Goal: Task Accomplishment & Management: Manage account settings

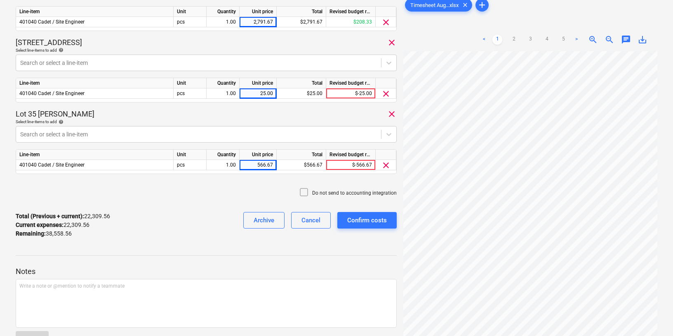
scroll to position [128, 0]
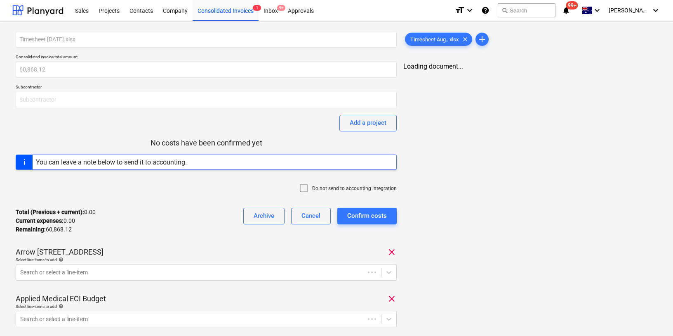
type input "[PERSON_NAME] Group Construction"
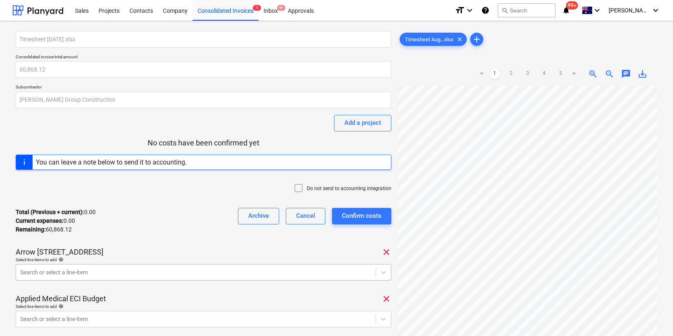
click at [137, 272] on body "Sales Projects Contacts Company Consolidated Invoices 1 Inbox 9+ Approvals form…" at bounding box center [336, 168] width 673 height 336
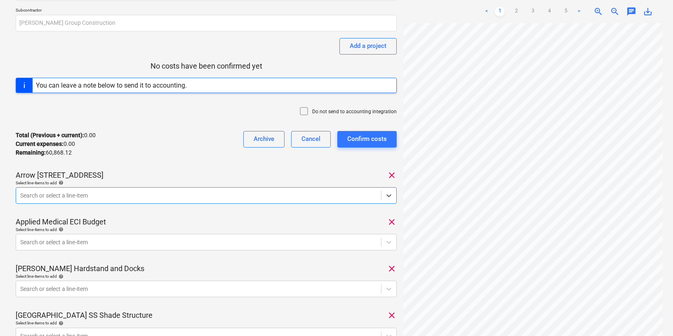
click at [87, 194] on div at bounding box center [198, 195] width 357 height 8
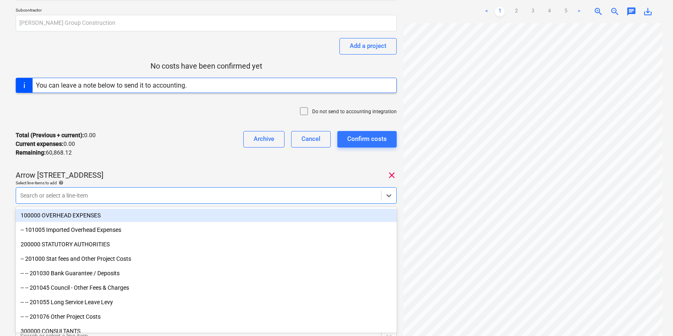
click at [87, 194] on div at bounding box center [198, 195] width 357 height 8
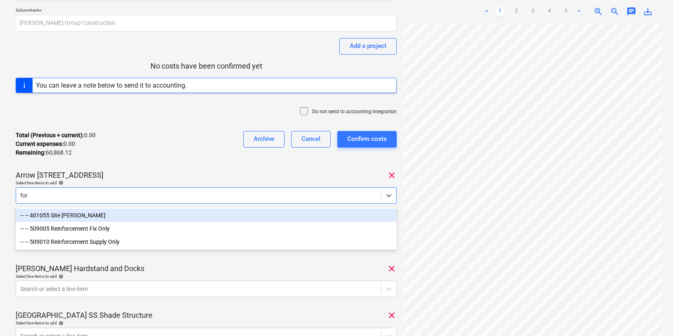
type input "fore"
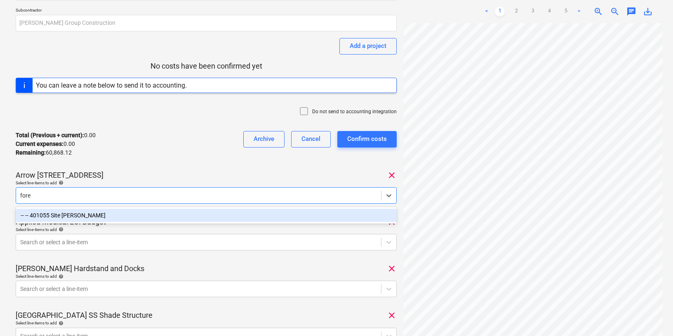
click at [39, 217] on div "-- -- 401055 Site [PERSON_NAME]" at bounding box center [206, 214] width 381 height 13
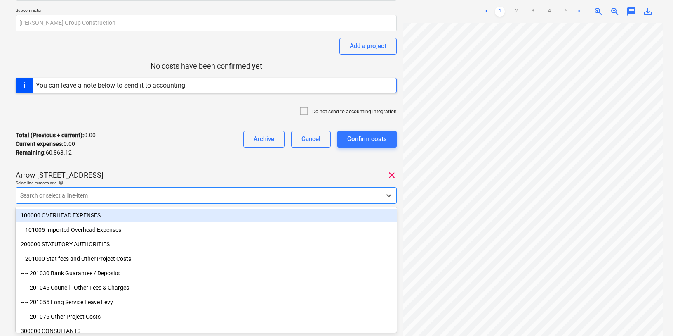
click at [120, 170] on div "Arrow [STREET_ADDRESS]" at bounding box center [206, 175] width 381 height 10
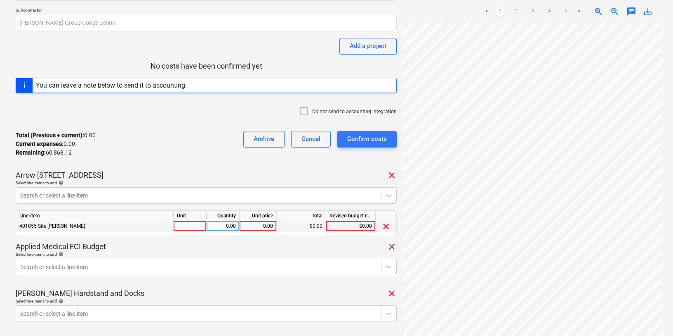
click at [261, 225] on div "0.00" at bounding box center [258, 226] width 30 height 10
type input "1796"
drag, startPoint x: 251, startPoint y: 225, endPoint x: 284, endPoint y: 224, distance: 33.0
click at [0, 0] on div "401055 Site [PERSON_NAME] pcs 1.00 1,796.00 $1,796.00 $-1,796.00 clear" at bounding box center [0, 0] width 0 height 0
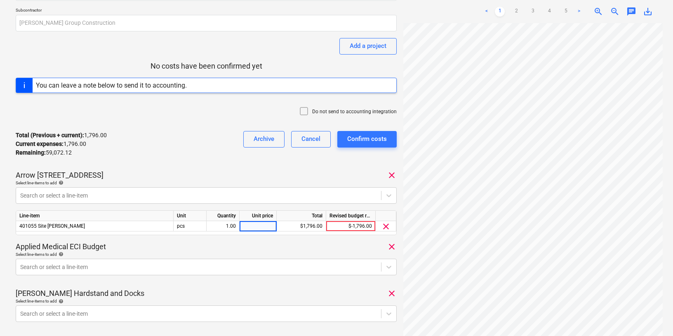
click at [260, 226] on div "0.00" at bounding box center [258, 226] width 30 height 10
type input "1796.05"
click at [238, 244] on div "Applied Medical ECI Budget clear" at bounding box center [206, 246] width 381 height 10
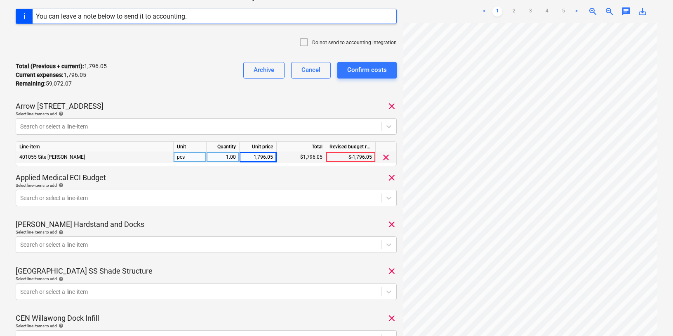
scroll to position [146, 0]
click at [146, 198] on div at bounding box center [198, 197] width 357 height 8
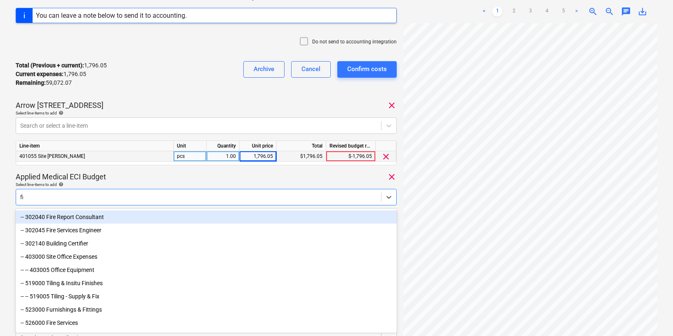
type input "f"
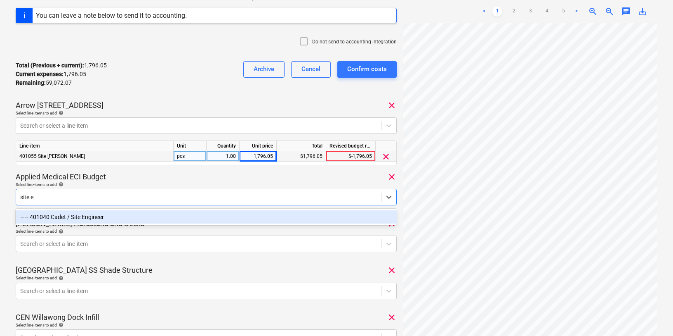
type input "site en"
click at [90, 220] on div "-- -- 401040 Cadet / Site Engineer" at bounding box center [206, 216] width 381 height 13
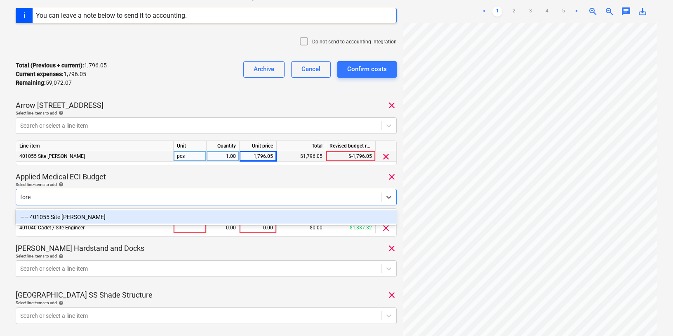
type input "forem"
click at [35, 216] on div "-- -- 401055 Site [PERSON_NAME]" at bounding box center [206, 216] width 381 height 13
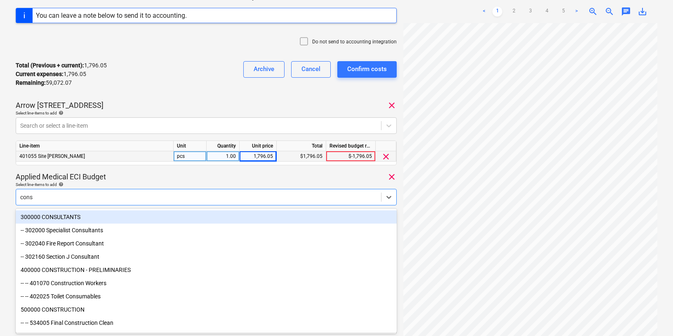
type input "const"
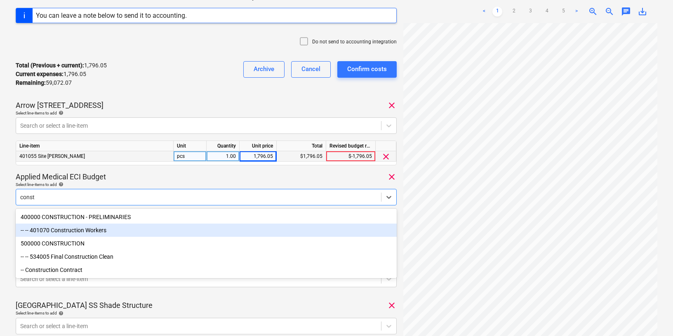
click at [73, 227] on div "-- -- 401070 Construction Workers" at bounding box center [206, 229] width 381 height 13
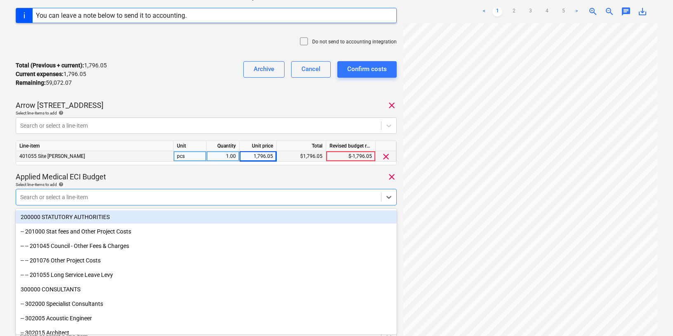
click at [110, 182] on div "Select line-items to add help" at bounding box center [206, 184] width 381 height 5
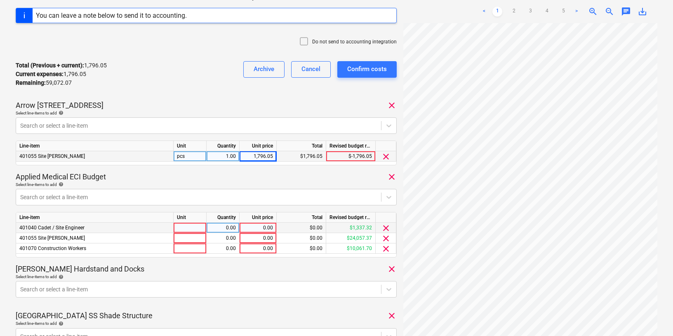
click at [272, 230] on div "0.00" at bounding box center [258, 227] width 30 height 10
type input "2566.66"
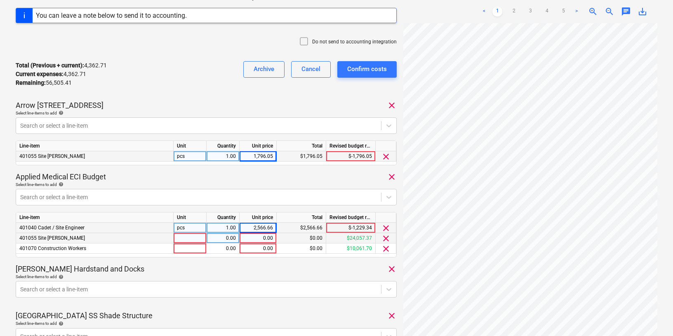
click at [264, 239] on div "0.00" at bounding box center [258, 238] width 30 height 10
click at [254, 249] on div "0.00" at bounding box center [258, 248] width 30 height 10
type input "$4,665.48"
click at [256, 270] on div "[PERSON_NAME] Hardstand and Docks clear" at bounding box center [206, 269] width 381 height 10
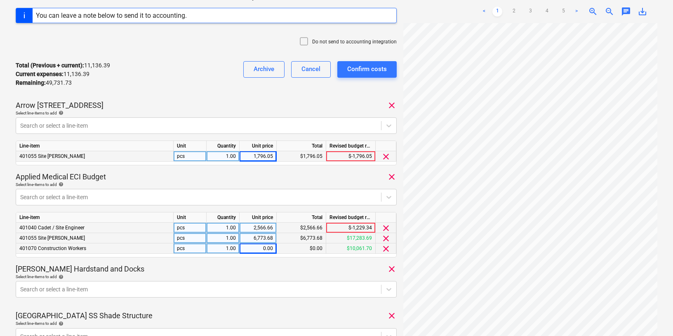
click at [262, 250] on div "0.00" at bounding box center [258, 248] width 30 height 10
type input "4665.48"
click at [269, 268] on div "[PERSON_NAME] Hardstand and Docks clear" at bounding box center [206, 269] width 381 height 10
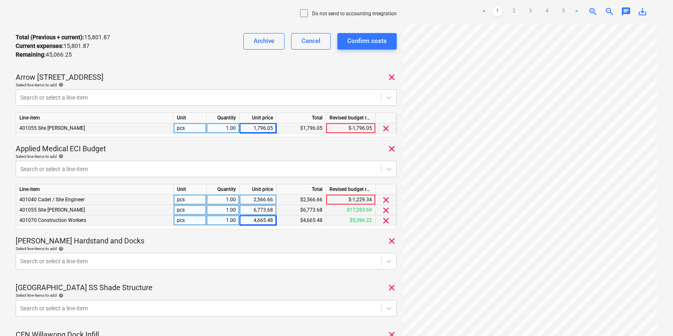
scroll to position [175, 0]
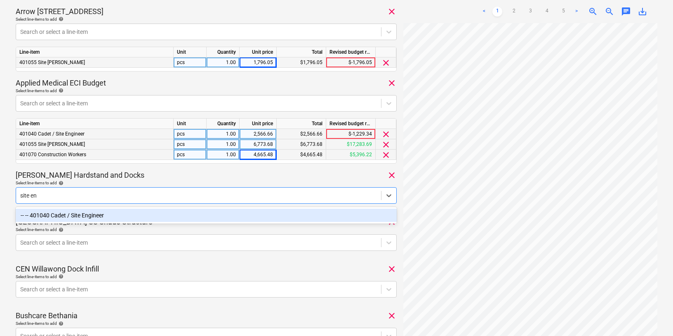
type input "site eng"
click at [156, 217] on div "-- -- 401040 Cadet / Site Engineer" at bounding box center [206, 214] width 381 height 13
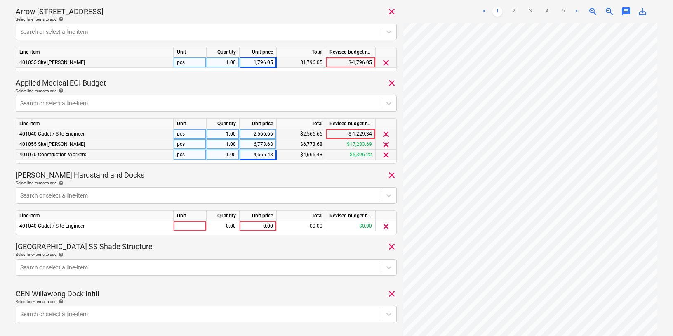
click at [163, 177] on div "[PERSON_NAME] Hardstand and Docks clear" at bounding box center [206, 175] width 381 height 10
click at [142, 197] on div at bounding box center [198, 195] width 357 height 8
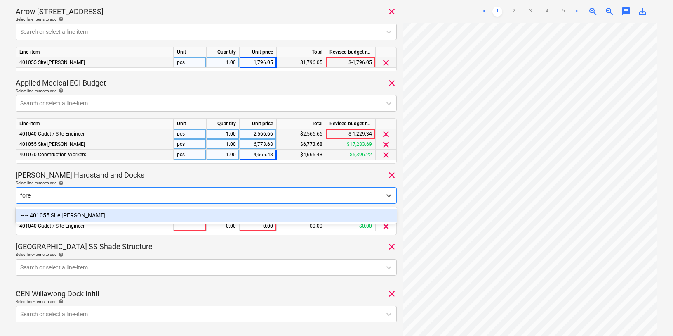
type input "forem"
click at [105, 214] on div "-- -- 401055 Site [PERSON_NAME]" at bounding box center [206, 214] width 381 height 13
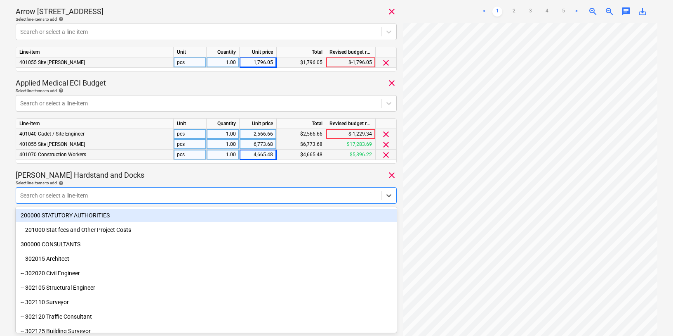
click at [146, 172] on div "[PERSON_NAME] Hardstand and Docks clear" at bounding box center [206, 175] width 381 height 10
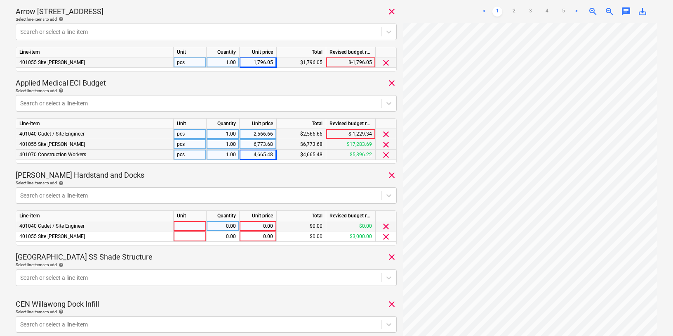
click at [265, 227] on div "0.00" at bounding box center [258, 226] width 30 height 10
type input "25"
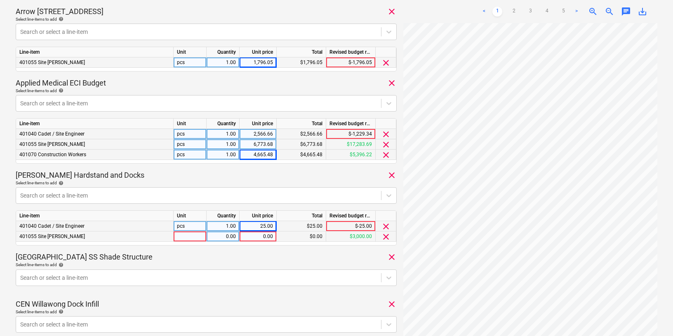
click at [269, 235] on div "0.00" at bounding box center [258, 236] width 30 height 10
click at [254, 238] on div "0.00" at bounding box center [258, 236] width 30 height 10
type input "3027.63"
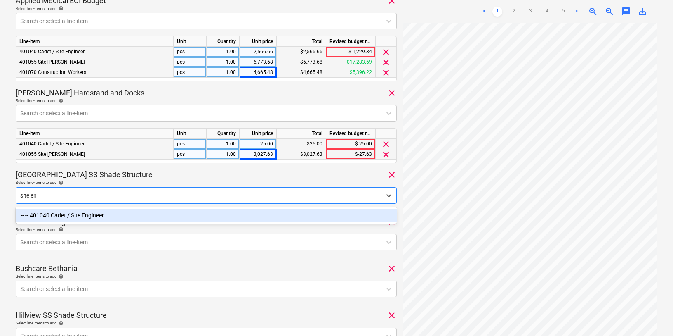
type input "site eng"
click at [164, 217] on div "-- -- 401040 Cadet / Site Engineer" at bounding box center [206, 214] width 381 height 13
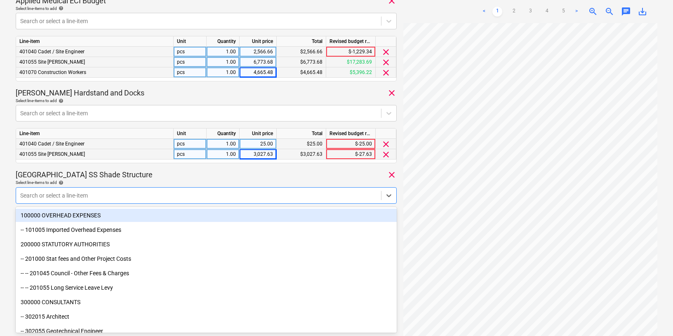
type input "s"
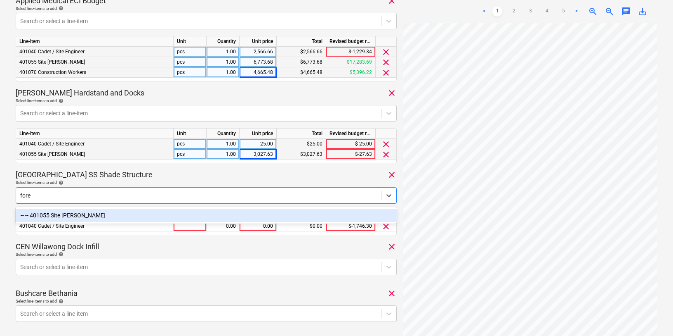
type input "forem"
click at [99, 214] on div "-- -- 401055 Site [PERSON_NAME]" at bounding box center [206, 214] width 381 height 13
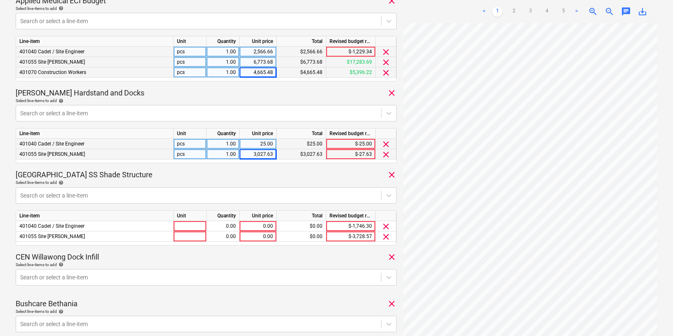
click at [198, 170] on div "[GEOGRAPHIC_DATA] SS Shade Structure clear" at bounding box center [206, 175] width 381 height 10
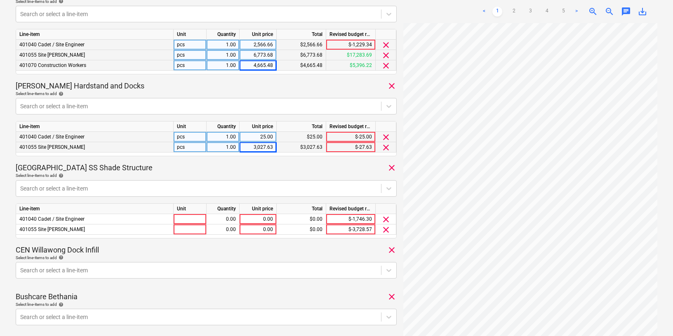
scroll to position [332, 0]
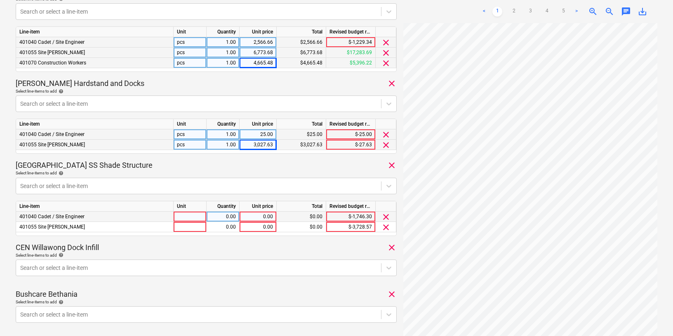
click at [264, 219] on div "0.00" at bounding box center [258, 216] width 30 height 10
click at [263, 215] on div "0.00" at bounding box center [258, 216] width 30 height 10
type input "28.71"
click at [263, 228] on div "0.00" at bounding box center [258, 227] width 30 height 10
click at [262, 226] on div "0.00" at bounding box center [258, 227] width 30 height 10
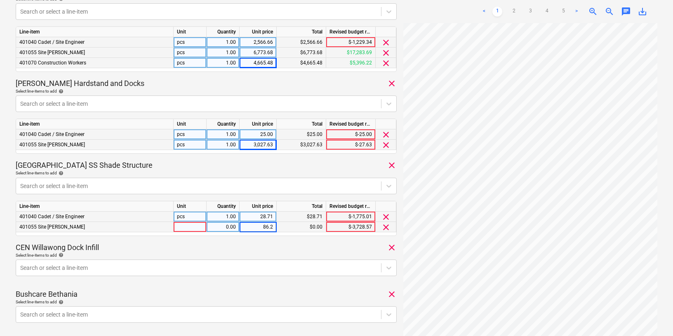
type input "86.21"
click at [262, 245] on div "CEN Willawong Dock Infill clear" at bounding box center [206, 247] width 381 height 10
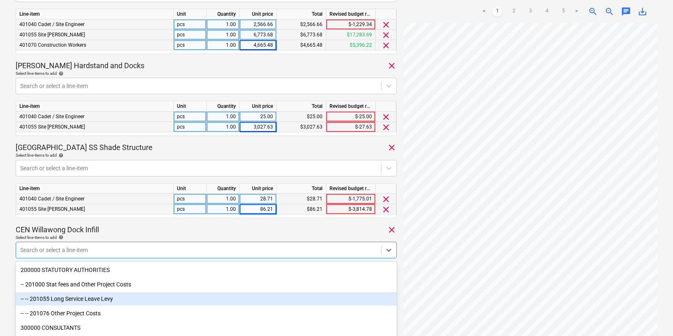
scroll to position [404, 0]
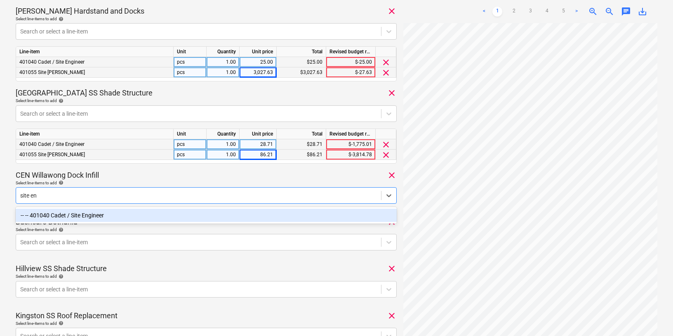
type input "site eng"
click at [81, 214] on div "-- -- 401040 Cadet / Site Engineer" at bounding box center [206, 214] width 381 height 13
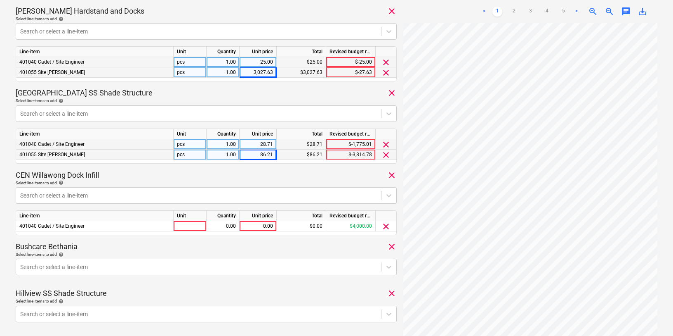
click at [104, 178] on div "CEN Willawong Dock Infill clear" at bounding box center [206, 175] width 381 height 10
click at [257, 229] on div "0.00" at bounding box center [258, 226] width 30 height 10
type input "50"
click at [246, 177] on div "CEN Willawong Dock Infill clear" at bounding box center [206, 175] width 381 height 10
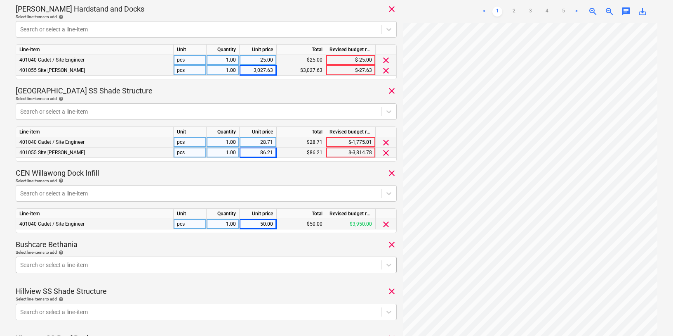
scroll to position [406, 0]
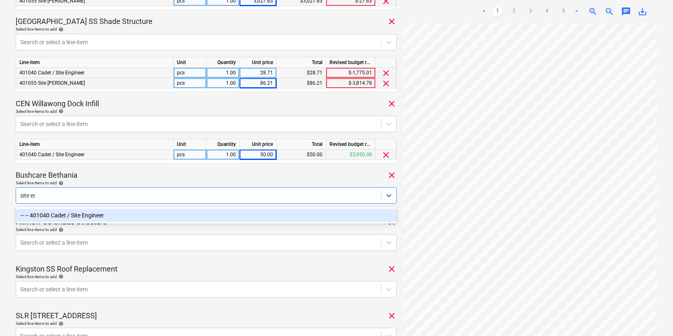
type input "site eng"
click at [115, 213] on div "-- -- 401040 Cadet / Site Engineer" at bounding box center [206, 214] width 381 height 13
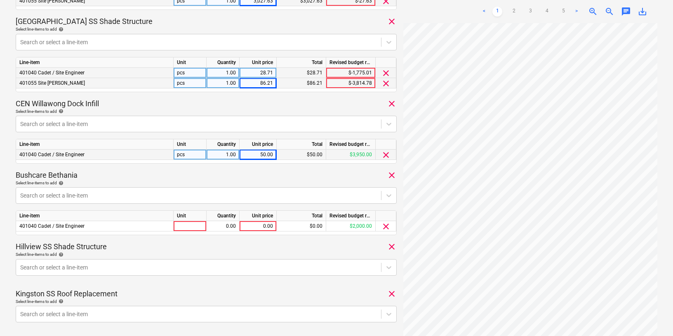
click at [194, 178] on div "Bushcare Bethania clear" at bounding box center [206, 175] width 381 height 10
click at [249, 225] on div "0.00" at bounding box center [258, 226] width 30 height 10
click at [255, 224] on div "0.00" at bounding box center [258, 226] width 30 height 10
type input "566.67"
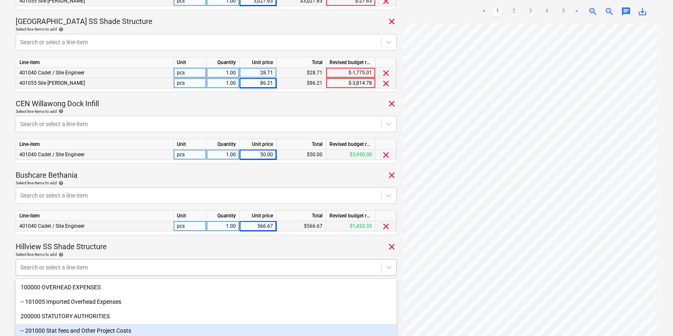
scroll to position [547, 0]
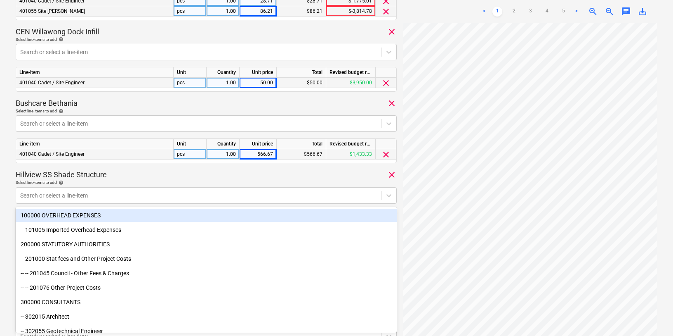
click at [231, 168] on div "Timesheet [DATE].xlsx Consolidated invoice total amount 60,868.12 Subcontractor…" at bounding box center [206, 22] width 381 height 1077
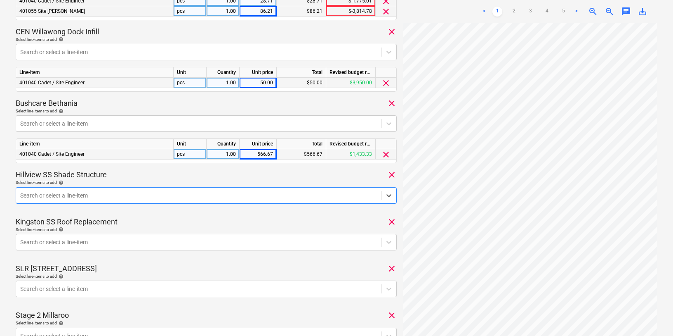
click at [193, 196] on div at bounding box center [198, 195] width 357 height 8
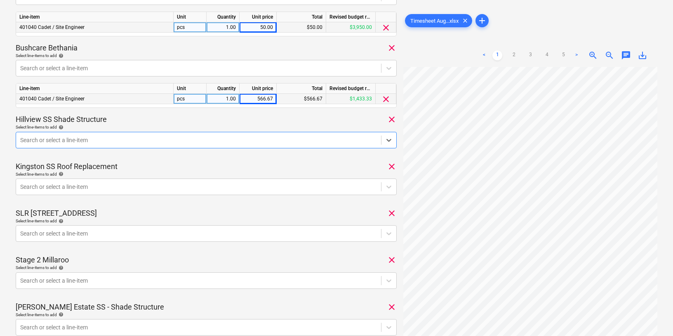
scroll to position [593, 0]
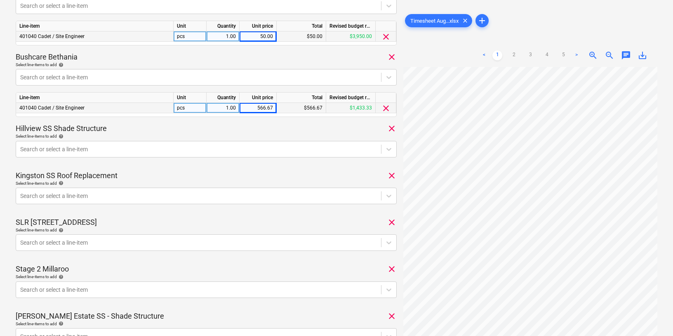
click at [149, 143] on div "Search or select a line-item" at bounding box center [198, 149] width 365 height 12
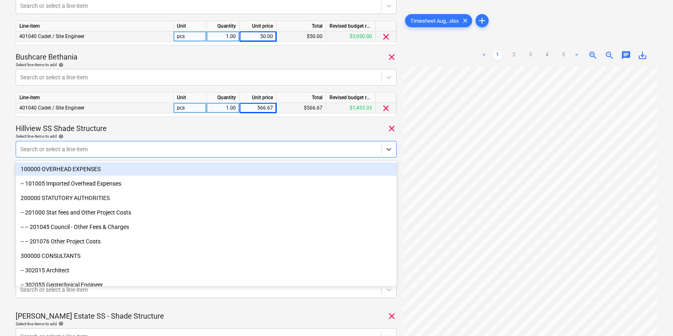
type input "h"
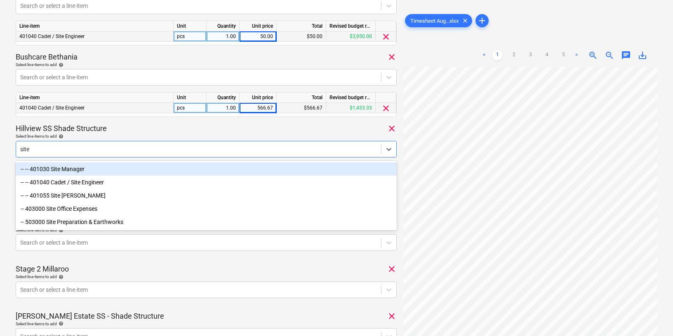
type input "site en"
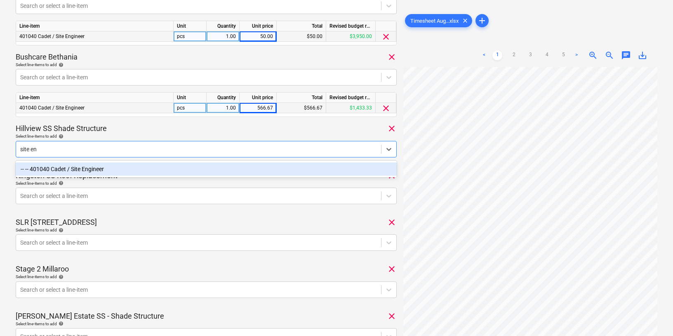
click at [104, 169] on div "-- -- 401040 Cadet / Site Engineer" at bounding box center [206, 168] width 381 height 13
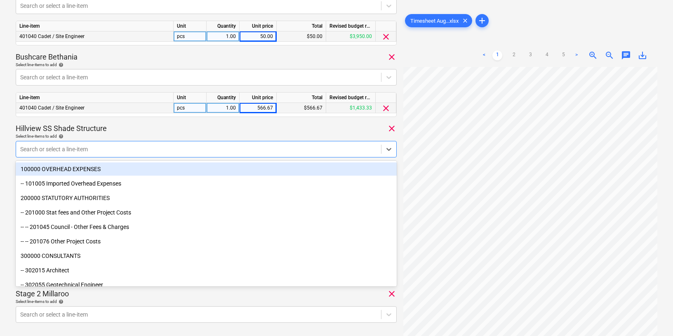
click at [194, 125] on div "Hillview SS Shade Structure clear" at bounding box center [206, 128] width 381 height 10
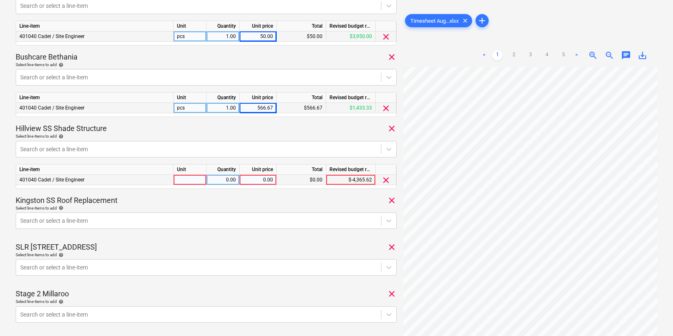
click at [253, 177] on div "0.00" at bounding box center [258, 180] width 30 height 10
click at [238, 206] on div "Select line-items to add help" at bounding box center [206, 207] width 381 height 5
click at [71, 150] on div at bounding box center [198, 149] width 357 height 8
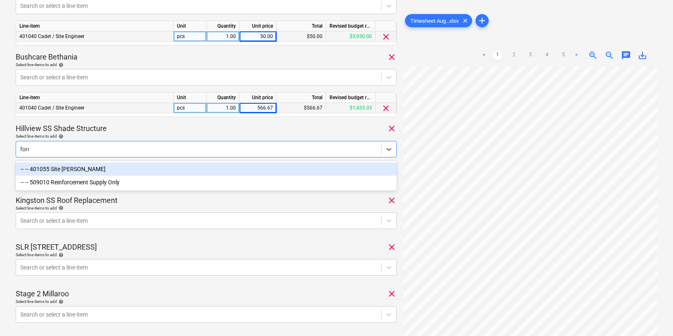
type input "forem"
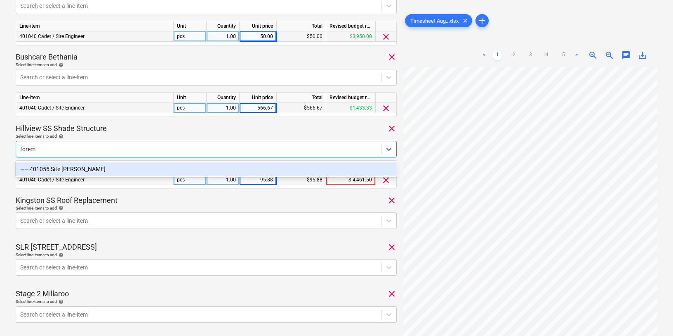
click at [79, 167] on div "-- -- 401055 Site [PERSON_NAME]" at bounding box center [206, 168] width 381 height 13
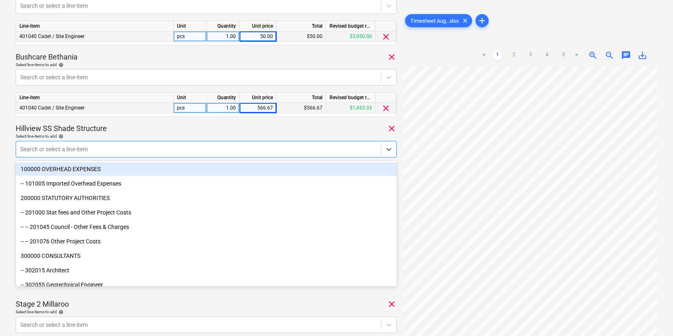
click at [182, 124] on div "Hillview SS Shade Structure clear" at bounding box center [206, 128] width 381 height 10
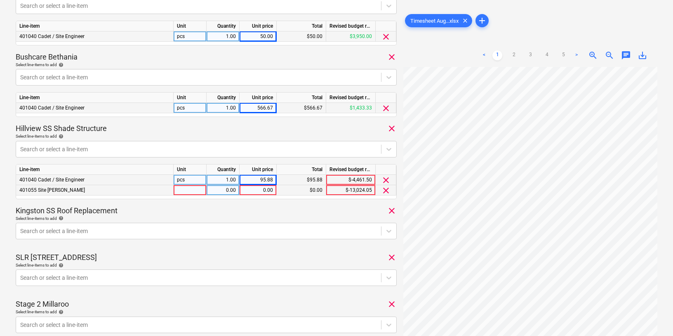
click at [262, 192] on div "0.00" at bounding box center [258, 190] width 30 height 10
type input "1368.42"
click at [244, 217] on div "Select line-items to add help" at bounding box center [206, 217] width 381 height 5
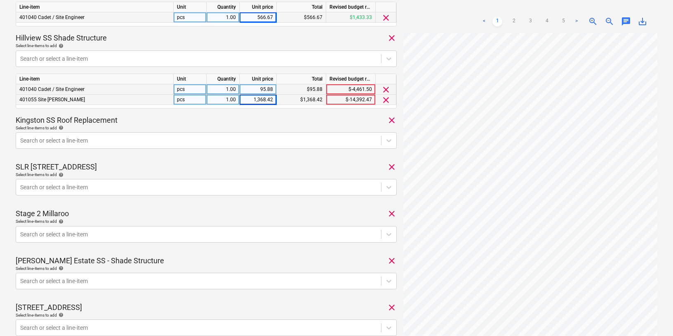
scroll to position [683, 0]
click at [203, 139] on div at bounding box center [198, 141] width 357 height 8
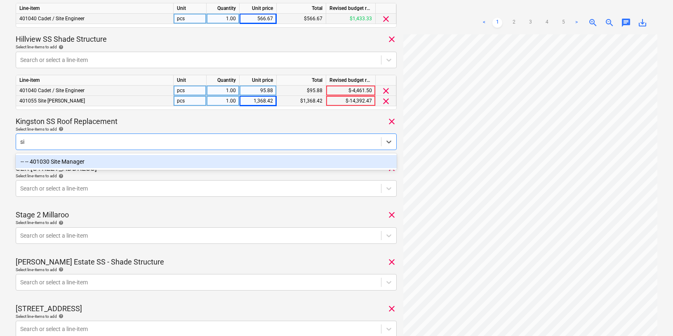
type input "s"
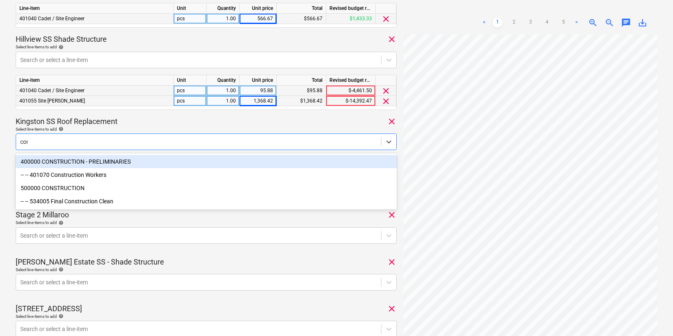
type input "cons"
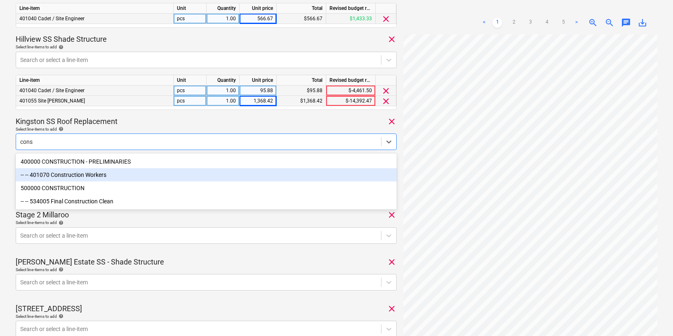
click at [95, 176] on div "-- -- 401070 Construction Workers" at bounding box center [206, 174] width 381 height 13
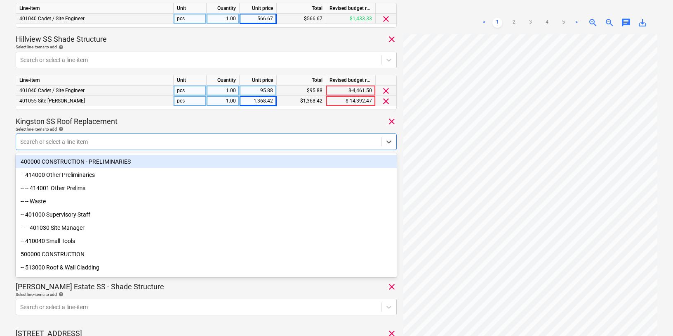
click at [113, 127] on div "Select line-items to add help" at bounding box center [206, 128] width 381 height 5
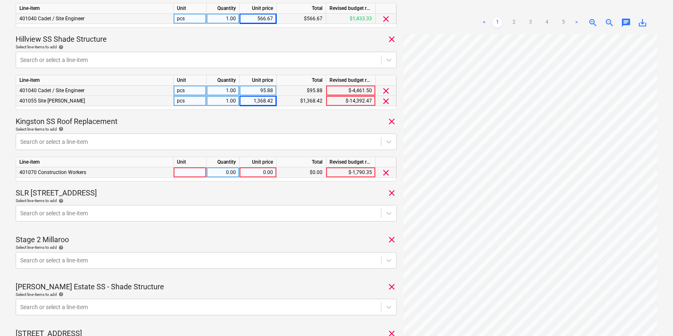
click at [260, 171] on div "0.00" at bounding box center [258, 172] width 30 height 10
type input "19.14"
click at [265, 139] on div at bounding box center [198, 141] width 357 height 8
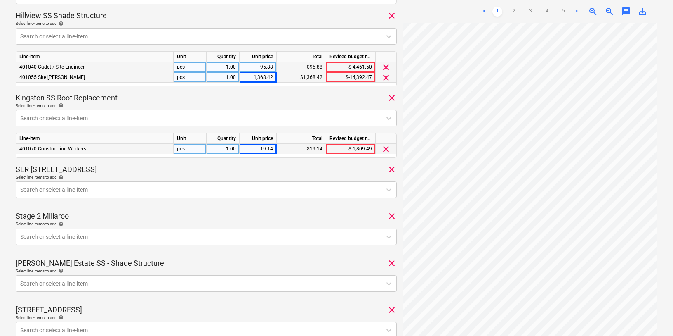
scroll to position [708, 0]
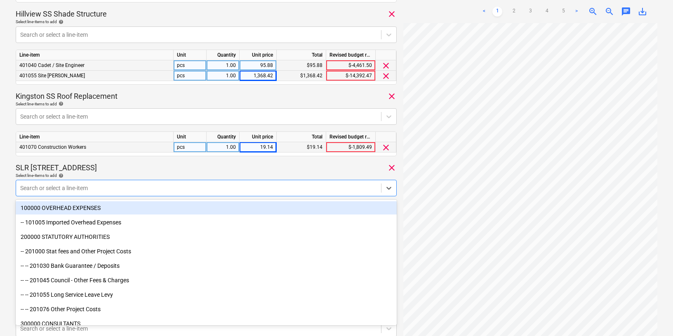
click at [251, 184] on div at bounding box center [198, 188] width 357 height 8
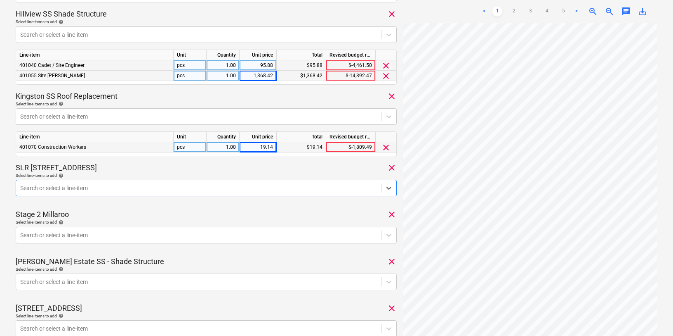
click at [143, 188] on div at bounding box center [198, 188] width 357 height 8
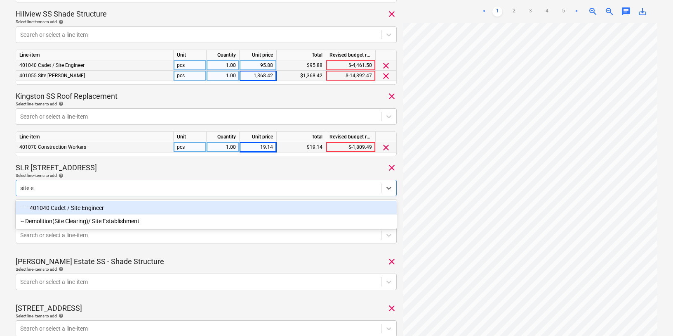
type input "site en"
click at [89, 210] on div "-- -- 401040 Cadet / Site Engineer" at bounding box center [206, 207] width 381 height 13
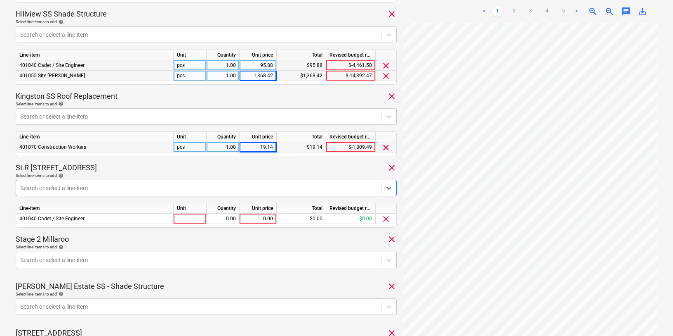
click at [79, 188] on div at bounding box center [198, 188] width 357 height 8
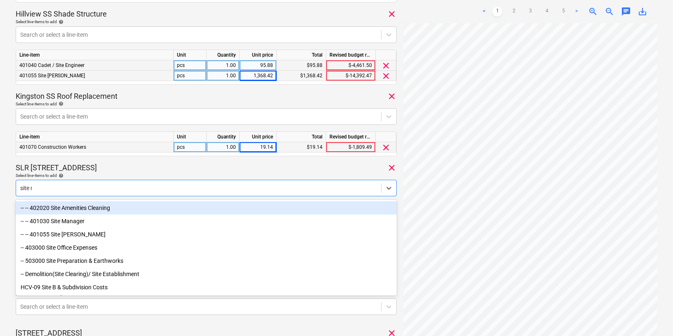
type input "site ma"
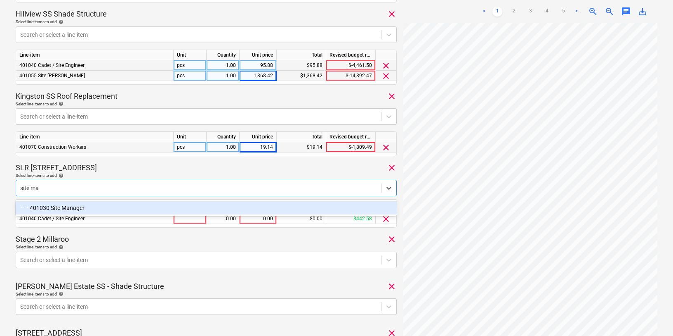
click at [69, 205] on div "-- -- 401030 Site Manager" at bounding box center [206, 207] width 381 height 13
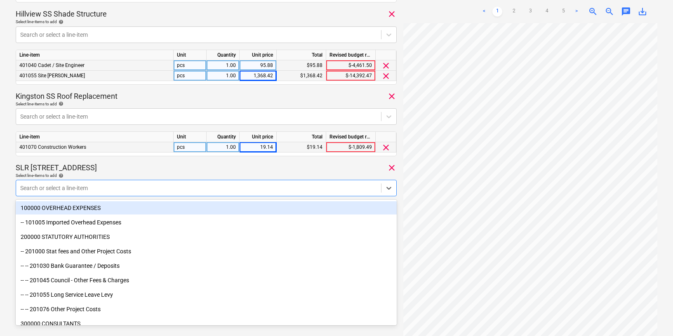
click at [128, 168] on div "SLR 2 Millaroo Drive clear" at bounding box center [206, 168] width 381 height 10
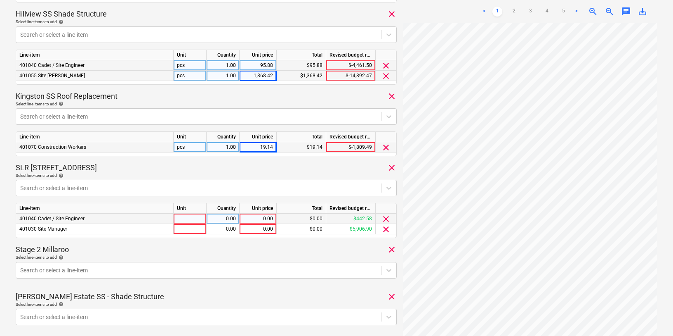
click at [261, 216] on div "0.00" at bounding box center [258, 218] width 30 height 10
type input "1807.78"
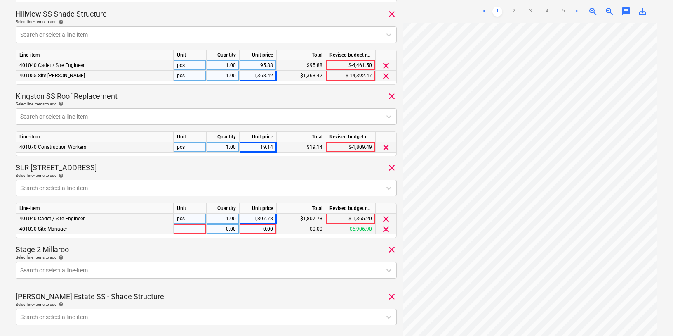
click at [262, 231] on div "0.00" at bounding box center [258, 229] width 30 height 10
click at [258, 228] on div "0.00" at bounding box center [258, 229] width 30 height 10
click at [238, 261] on p "Select line-items to add help" at bounding box center [206, 257] width 381 height 7
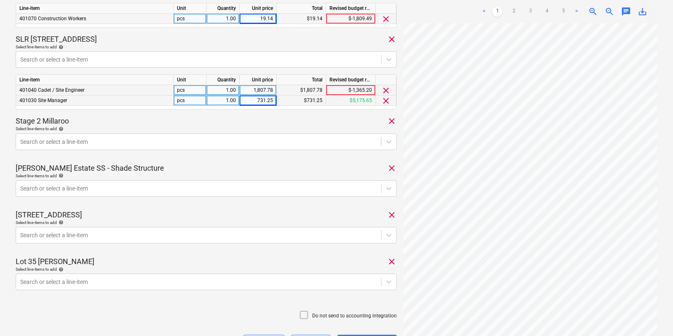
scroll to position [841, 0]
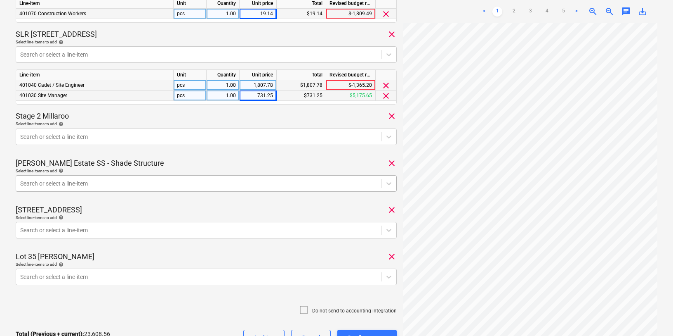
click at [180, 184] on div at bounding box center [198, 183] width 357 height 8
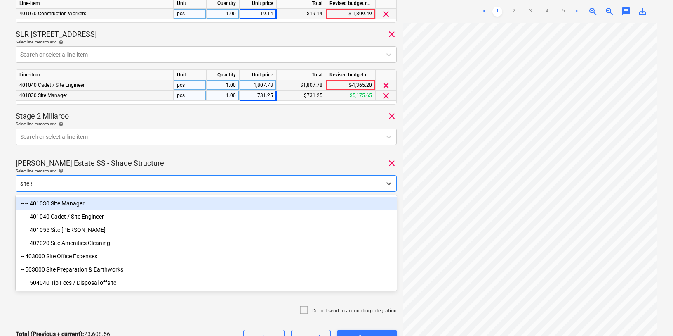
type input "site en"
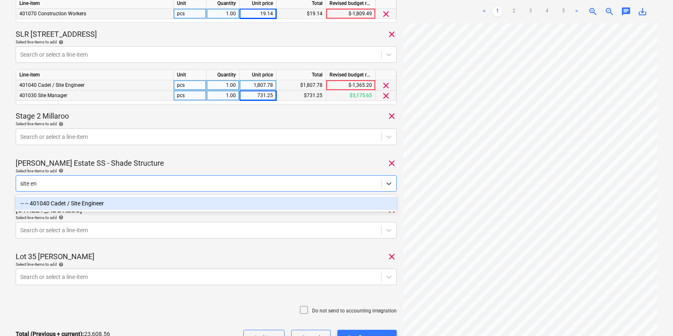
click at [127, 208] on div "-- -- 401040 Cadet / Site Engineer" at bounding box center [206, 202] width 381 height 13
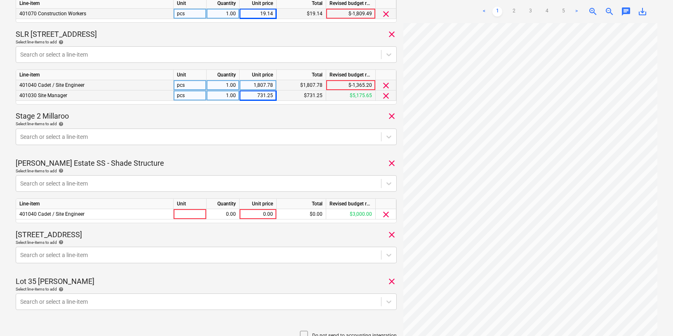
click at [153, 169] on div "Select line-items to add help" at bounding box center [206, 170] width 381 height 5
click at [251, 213] on div "0.00" at bounding box center [258, 214] width 30 height 10
type input "2791.67"
click at [236, 239] on div "Select line-items to add help" at bounding box center [206, 241] width 381 height 5
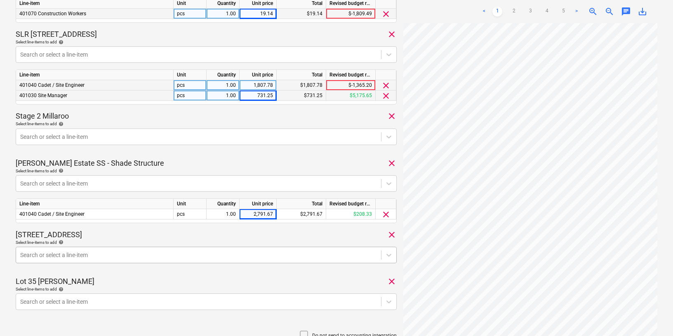
scroll to position [900, 0]
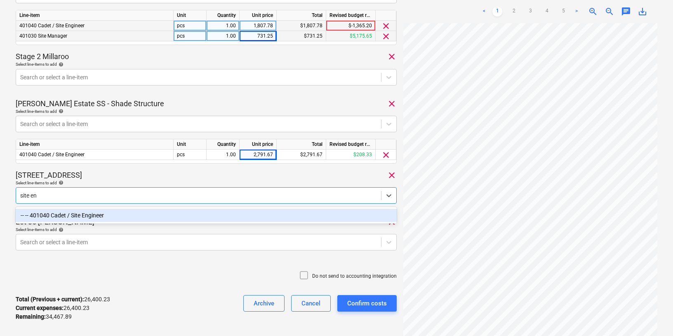
type input "site eng"
click at [103, 217] on div "-- -- 401040 Cadet / Site Engineer" at bounding box center [206, 214] width 381 height 13
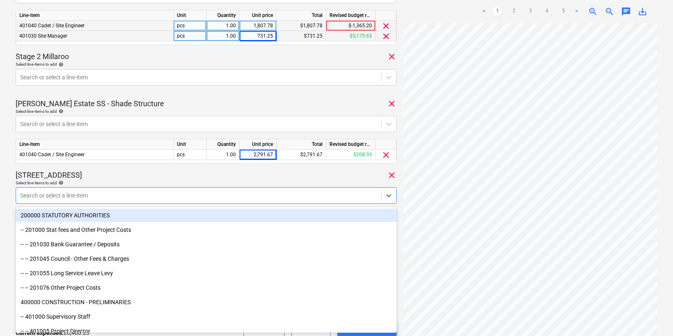
click at [134, 177] on div "[STREET_ADDRESS]" at bounding box center [206, 175] width 381 height 10
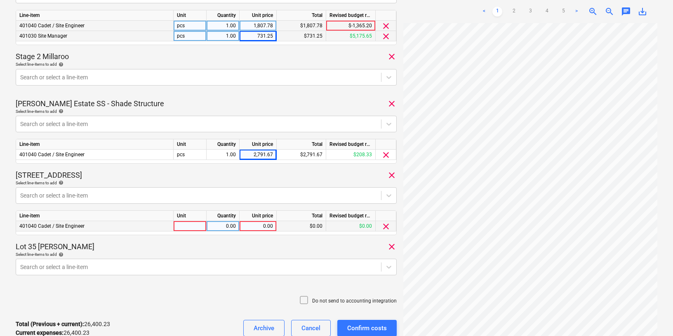
click at [252, 227] on div "0.00" at bounding box center [258, 226] width 30 height 10
type input "25"
click at [244, 246] on div "Lot 35 [PERSON_NAME] clear" at bounding box center [206, 246] width 381 height 10
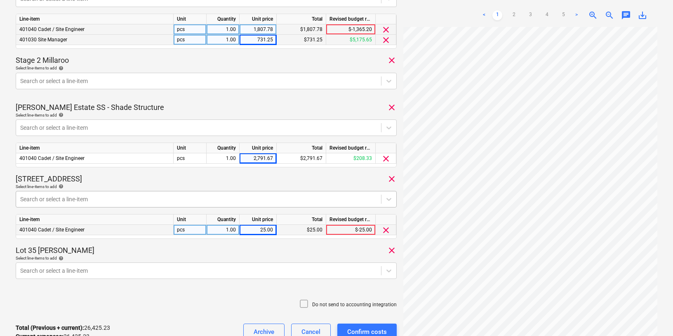
scroll to position [895, 0]
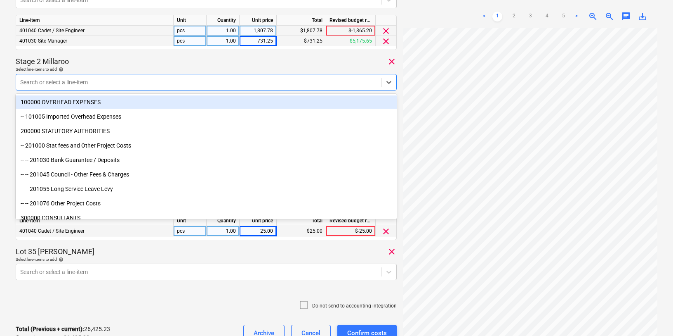
click at [115, 78] on div at bounding box center [198, 82] width 357 height 8
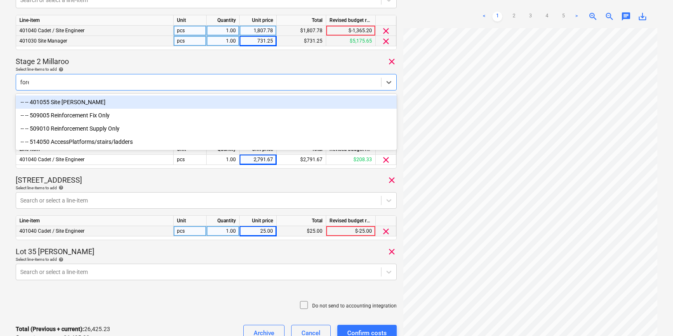
type input "forem"
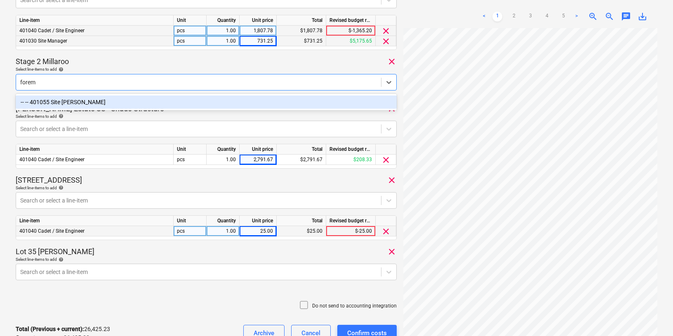
click at [61, 103] on div "-- -- 401055 Site [PERSON_NAME]" at bounding box center [206, 101] width 381 height 13
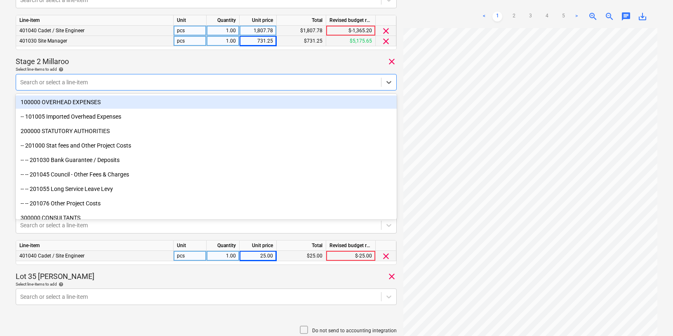
click at [171, 69] on div "Select line-items to add help" at bounding box center [206, 68] width 381 height 5
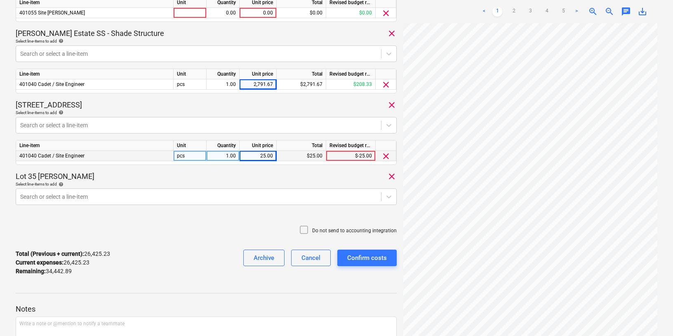
scroll to position [996, 0]
click at [232, 194] on div at bounding box center [198, 195] width 357 height 8
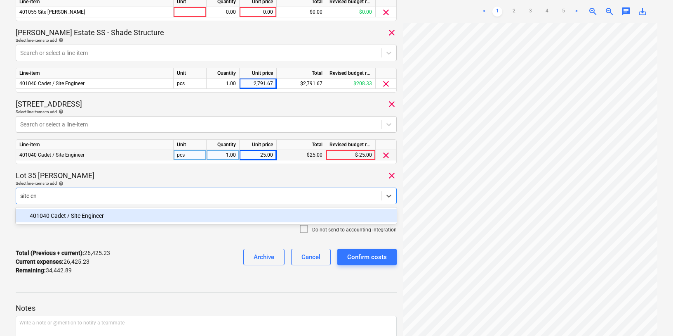
type input "site eng"
click at [152, 219] on div "-- -- 401040 Cadet / Site Engineer" at bounding box center [206, 215] width 381 height 13
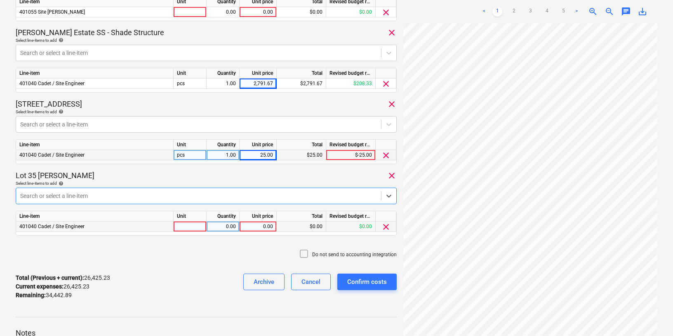
click at [260, 226] on div "0.00" at bounding box center [258, 226] width 30 height 10
type input "566.67"
click at [213, 258] on div "Do not send to accounting integration" at bounding box center [206, 254] width 381 height 25
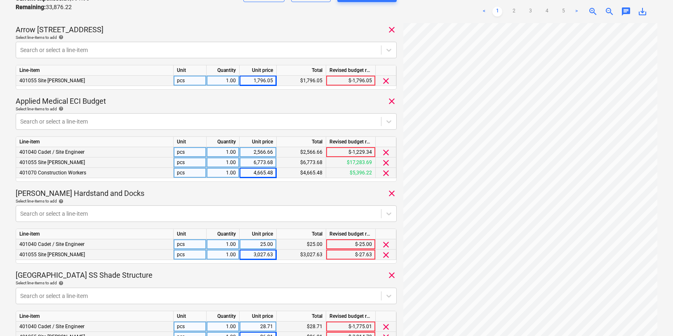
scroll to position [223, 0]
click at [273, 253] on div "3,027.63" at bounding box center [258, 253] width 30 height 10
click at [254, 251] on div "0.00" at bounding box center [258, 253] width 30 height 10
type input "3027.64"
click at [234, 272] on div "[GEOGRAPHIC_DATA] SS Shade Structure clear" at bounding box center [206, 274] width 381 height 10
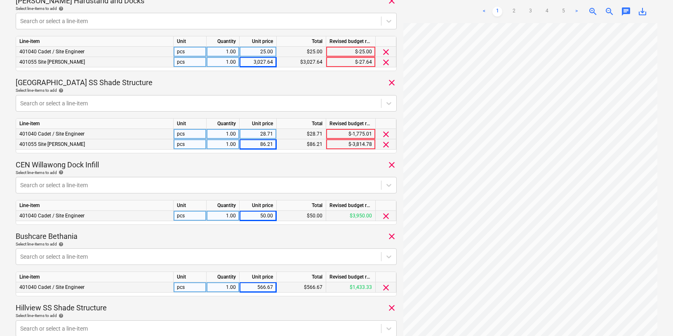
scroll to position [415, 0]
click at [264, 285] on div "566.67" at bounding box center [258, 286] width 30 height 10
type input "550"
click at [253, 299] on div "Timesheet [DATE].xlsx Consolidated invoice total amount 60,868.12 Subcontractor…" at bounding box center [206, 251] width 381 height 1271
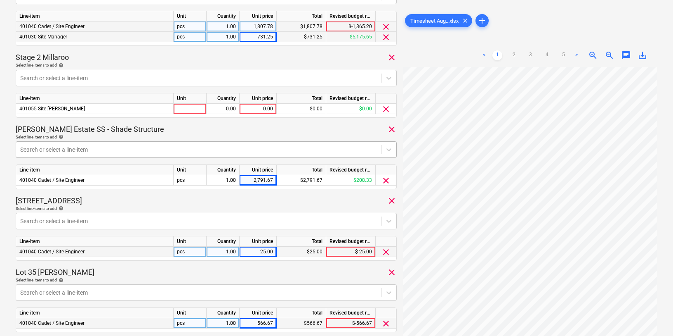
scroll to position [877, 0]
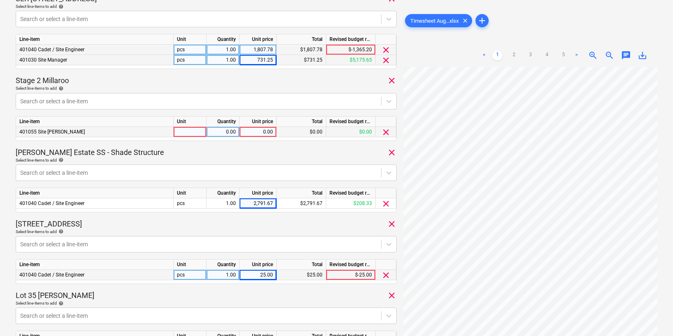
click at [259, 131] on div "0.00" at bounding box center [258, 132] width 30 height 10
type input "6500"
click at [235, 154] on div "[PERSON_NAME] Estate SS - Shade Structure clear" at bounding box center [206, 152] width 381 height 10
click at [53, 101] on div at bounding box center [198, 101] width 357 height 8
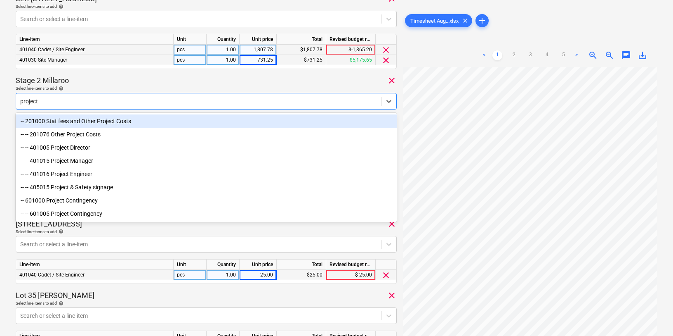
type input "project m"
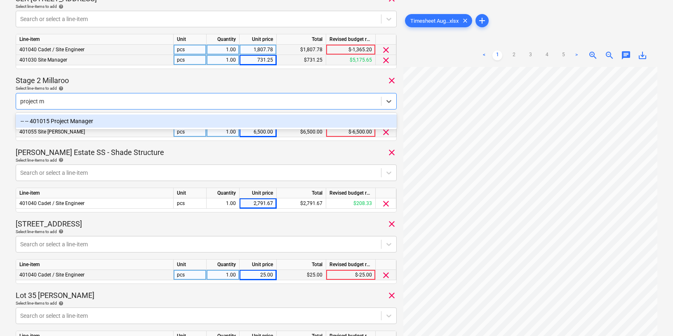
click at [65, 118] on div "-- -- 401015 Project Manager" at bounding box center [206, 120] width 381 height 13
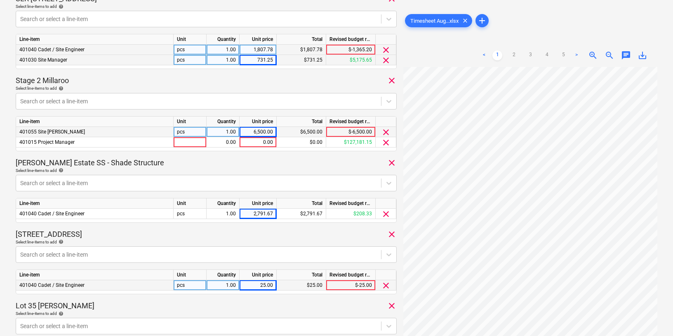
click at [203, 85] on div "Select line-items to add help" at bounding box center [206, 87] width 381 height 5
click at [262, 141] on div "0.00" at bounding box center [258, 142] width 30 height 10
type input "9500"
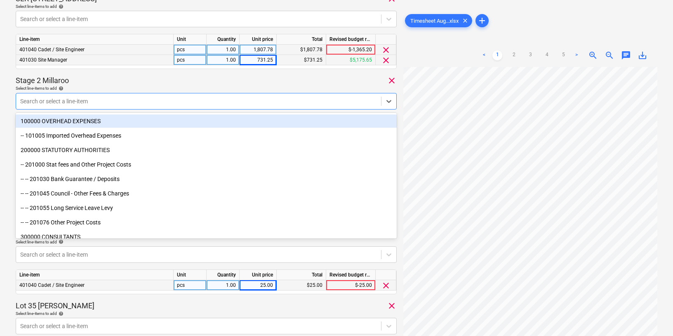
click at [163, 102] on div at bounding box center [198, 101] width 357 height 8
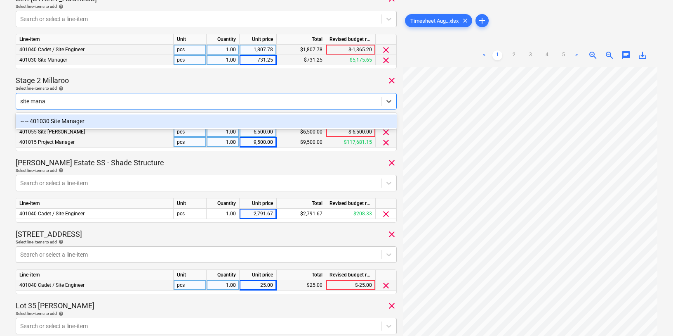
type input "site manag"
click at [106, 122] on div "-- -- 401030 Site Manager" at bounding box center [206, 120] width 381 height 13
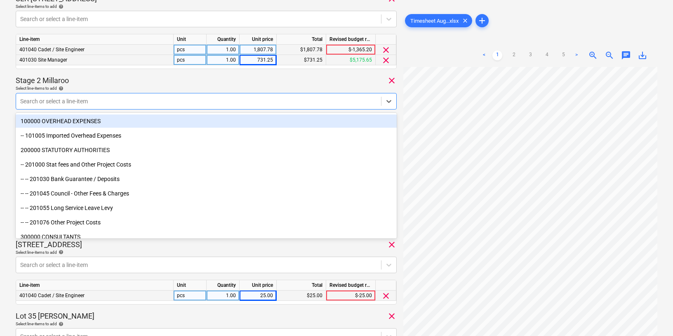
click at [252, 82] on div "Stage 2 Millaroo clear" at bounding box center [206, 81] width 381 height 10
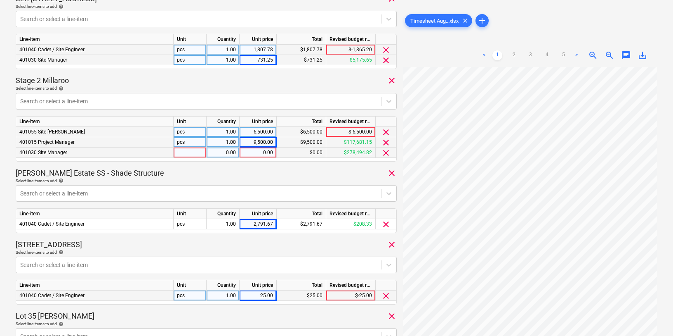
click at [262, 153] on div "0.00" at bounding box center [258, 152] width 30 height 10
type input "26500"
click at [287, 175] on div "[PERSON_NAME] Estate SS - Shade Structure clear" at bounding box center [206, 173] width 381 height 10
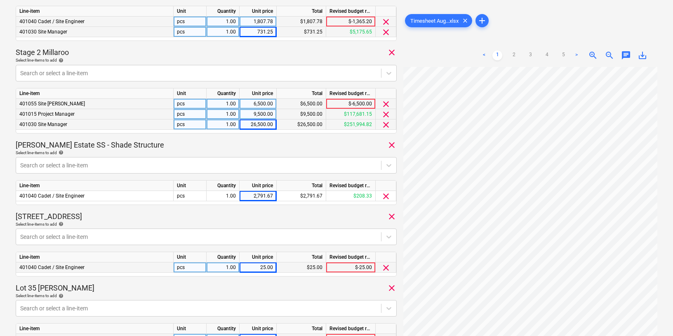
scroll to position [890, 0]
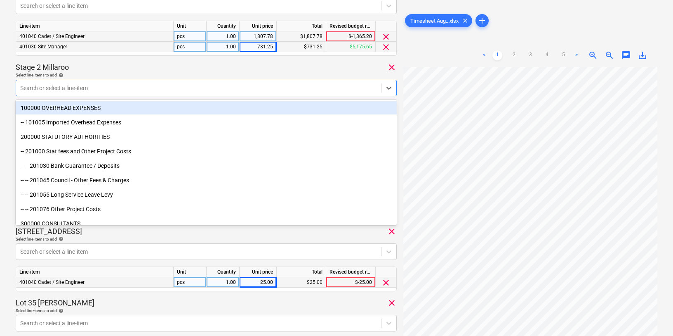
click at [83, 87] on div at bounding box center [198, 88] width 357 height 8
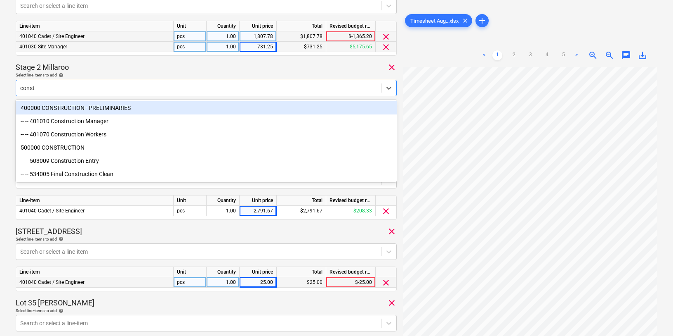
type input "constr"
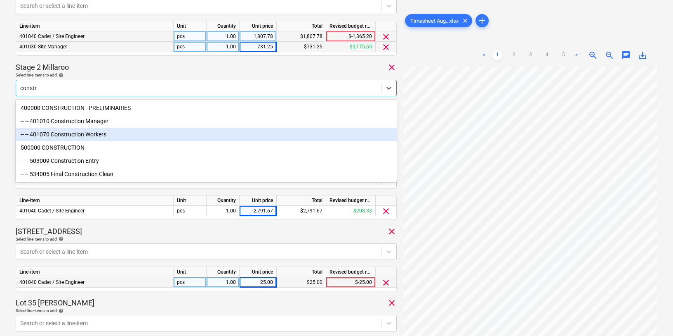
click at [76, 136] on div "-- -- 401070 Construction Workers" at bounding box center [206, 134] width 381 height 13
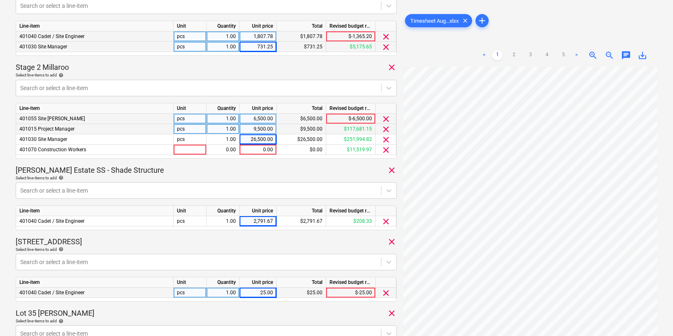
click at [191, 64] on div "Stage 2 Millaroo clear" at bounding box center [206, 67] width 381 height 10
click at [262, 152] on div "0.00" at bounding box center [258, 149] width 30 height 10
type input "2202.64"
click at [253, 177] on div "Select line-items to add help" at bounding box center [206, 177] width 381 height 5
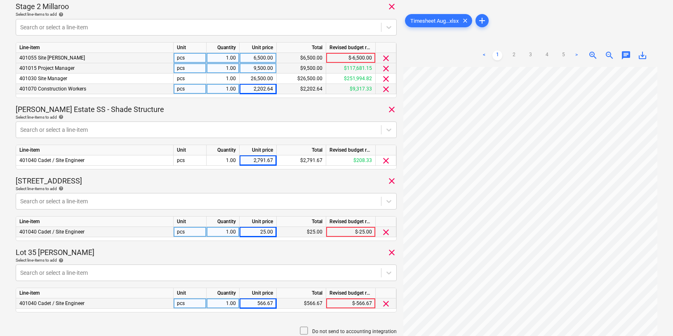
scroll to position [886, 0]
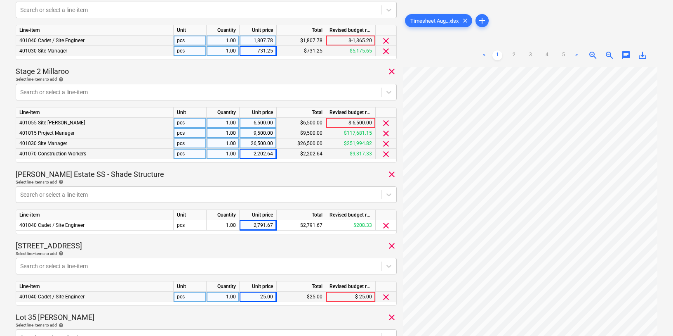
click at [262, 144] on div "26,500.00" at bounding box center [258, 143] width 30 height 10
type input "9000"
click at [256, 154] on div "2,202.64" at bounding box center [258, 154] width 30 height 10
click at [45, 93] on div at bounding box center [198, 92] width 357 height 8
click at [51, 93] on div at bounding box center [198, 92] width 357 height 8
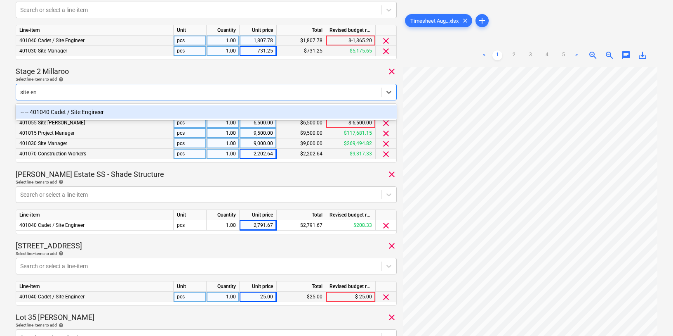
type input "site eng"
click at [54, 107] on div "-- -- 401040 Cadet / Site Engineer" at bounding box center [206, 111] width 381 height 13
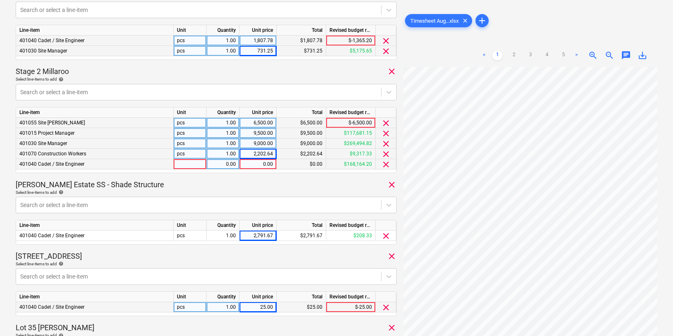
click at [261, 165] on div "0.00" at bounding box center [258, 164] width 30 height 10
click at [262, 164] on div "0.00" at bounding box center [258, 164] width 30 height 10
type input "8000"
click at [254, 187] on div "[PERSON_NAME] Estate SS - Shade Structure clear" at bounding box center [206, 185] width 381 height 10
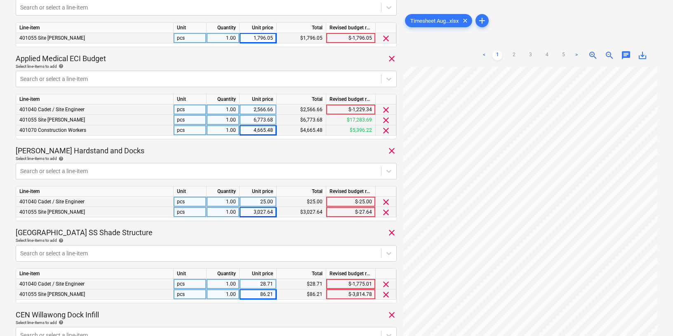
scroll to position [263, 0]
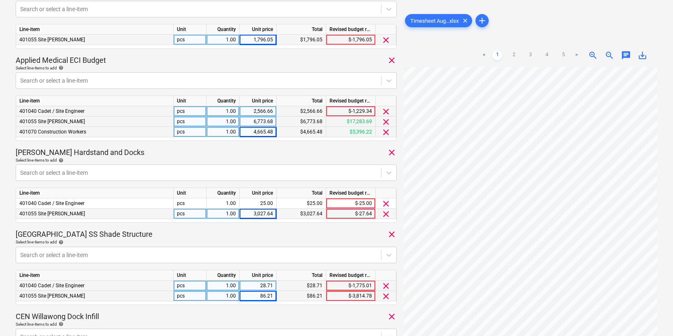
click at [263, 113] on div "2,566.66" at bounding box center [258, 111] width 30 height 10
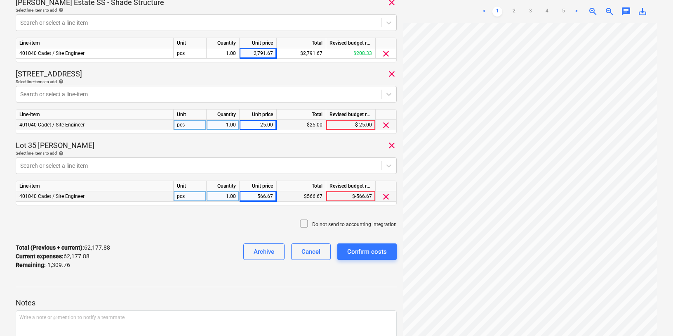
scroll to position [1127, 0]
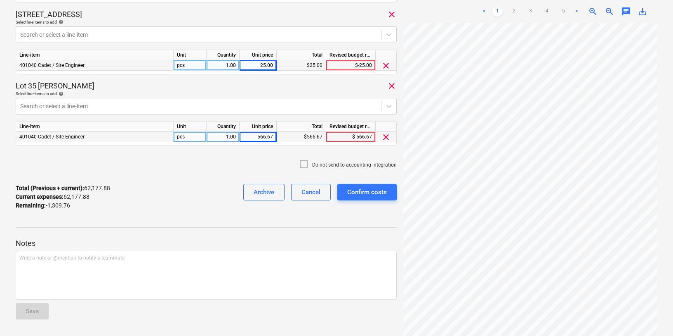
drag, startPoint x: 69, startPoint y: 206, endPoint x: 49, endPoint y: 206, distance: 20.2
click at [49, 206] on p "Remaining : -1,309.76" at bounding box center [43, 205] width 54 height 9
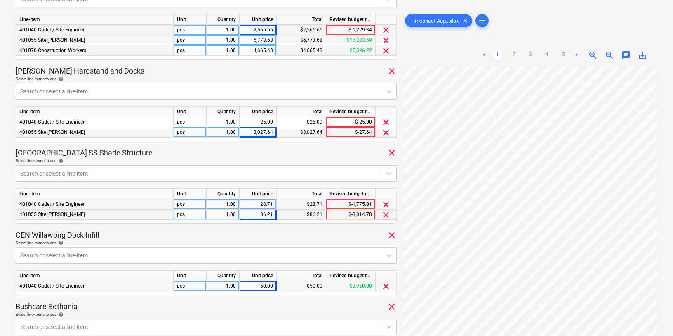
scroll to position [344, 0]
click at [40, 95] on div at bounding box center [198, 91] width 357 height 8
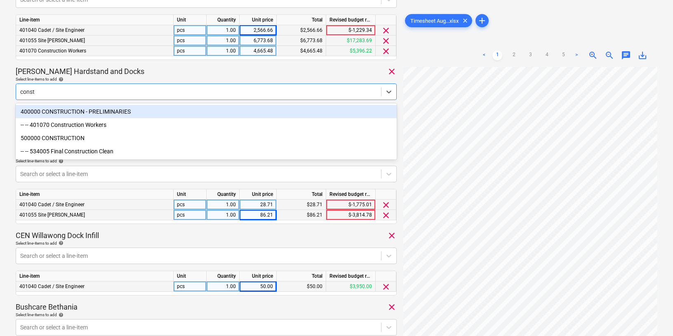
type input "constr"
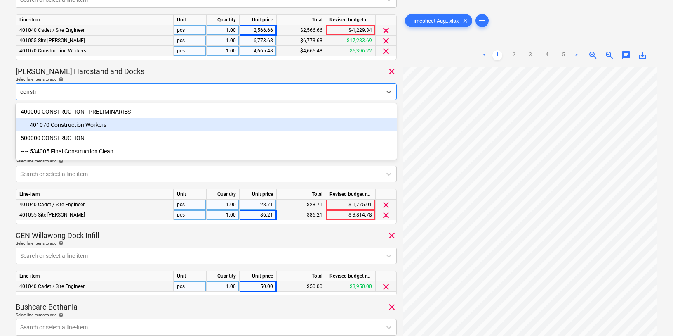
click at [79, 126] on div "-- -- 401070 Construction Workers" at bounding box center [206, 124] width 381 height 13
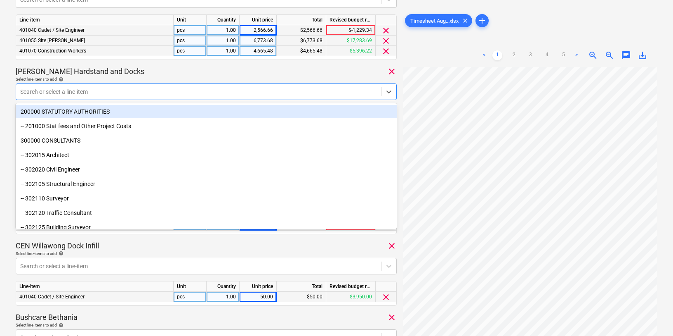
click at [167, 76] on div "Select line-items to add help" at bounding box center [206, 78] width 381 height 5
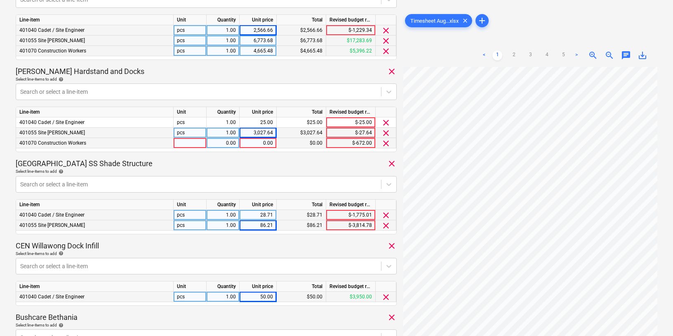
click at [250, 143] on div "0.00" at bounding box center [258, 143] width 30 height 10
type input "1309.76"
click at [239, 162] on div "[GEOGRAPHIC_DATA] SS Shade Structure clear" at bounding box center [206, 163] width 381 height 10
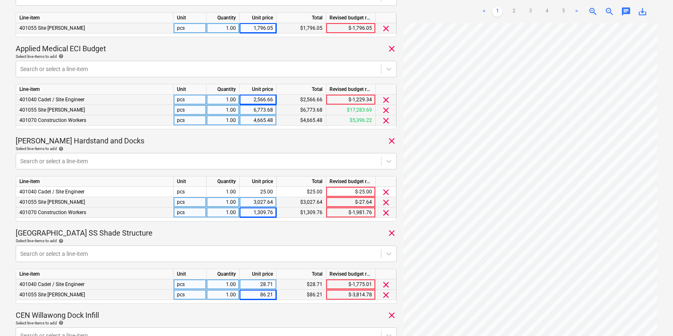
scroll to position [305, 0]
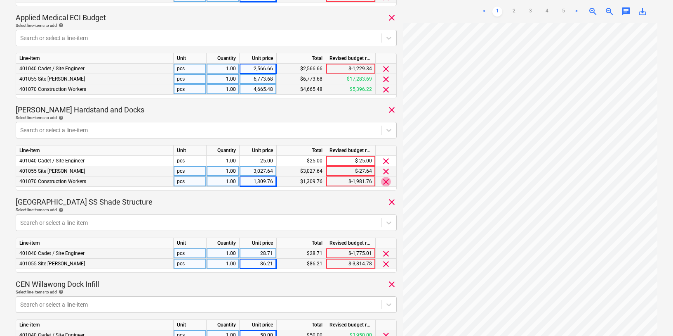
click at [384, 181] on span "clear" at bounding box center [386, 182] width 10 height 10
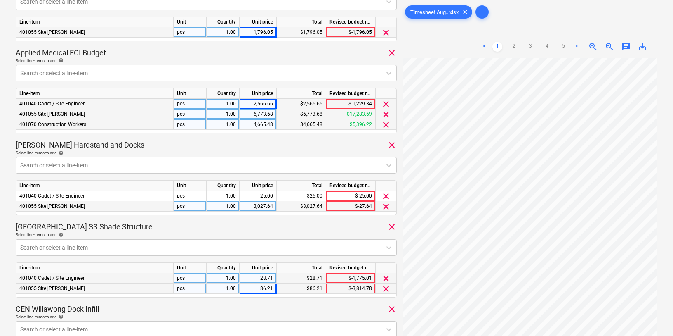
scroll to position [270, 0]
click at [254, 124] on div "4,665.48" at bounding box center [258, 125] width 30 height 10
click at [264, 151] on div "Select line-items to add help" at bounding box center [206, 152] width 381 height 5
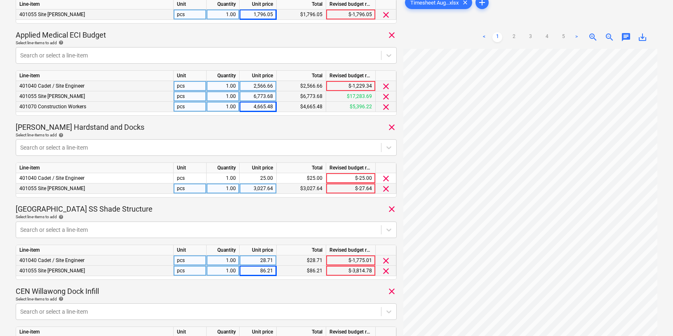
scroll to position [283, 0]
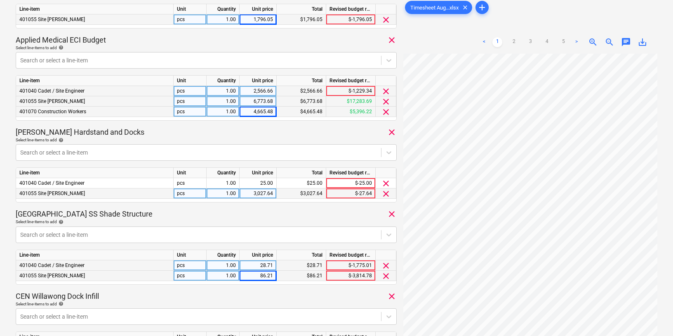
click at [251, 113] on div "4,665.48" at bounding box center [258, 111] width 30 height 10
type input "3355.72"
click at [230, 136] on div "[PERSON_NAME] Hardstand and Docks clear" at bounding box center [206, 132] width 381 height 10
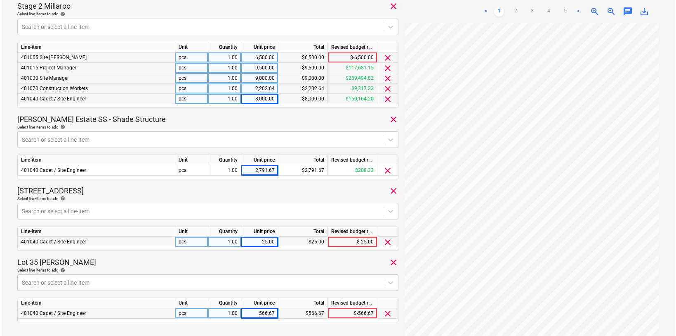
scroll to position [1127, 0]
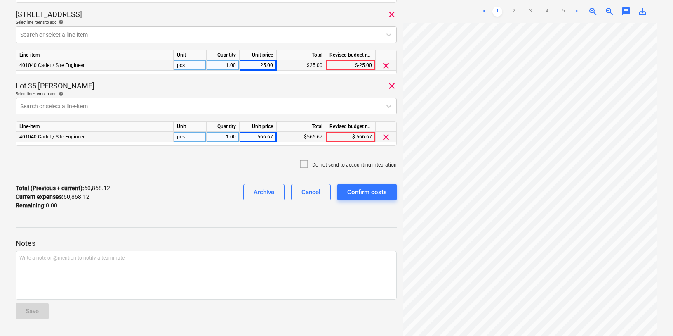
click at [302, 161] on icon at bounding box center [303, 163] width 7 height 7
click at [359, 192] on div "Confirm costs" at bounding box center [367, 192] width 40 height 11
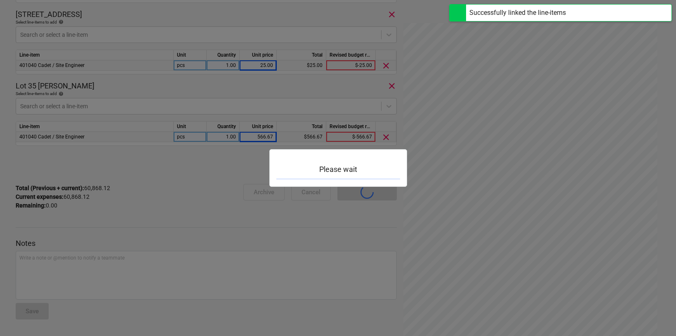
scroll to position [72, 0]
